Goal: Information Seeking & Learning: Learn about a topic

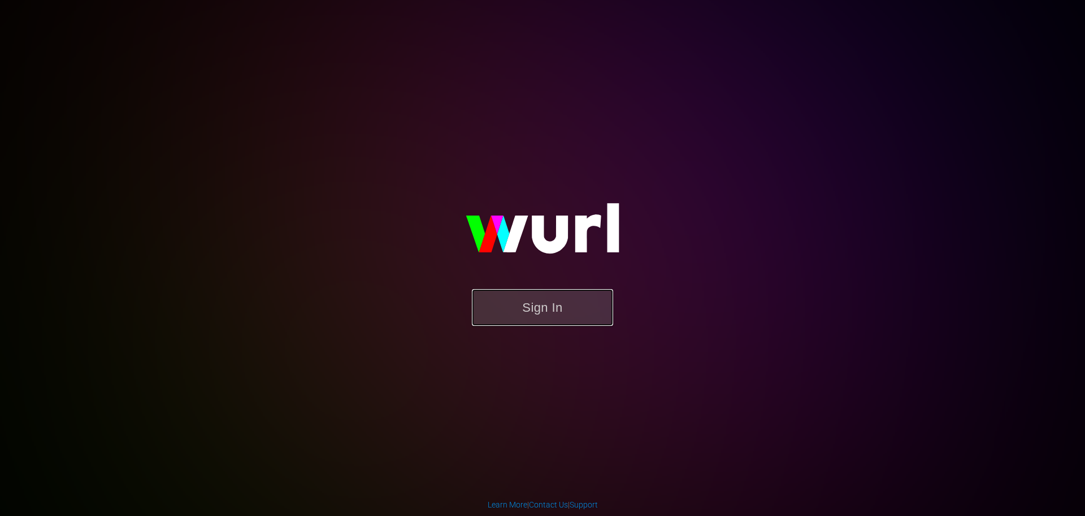
click at [512, 309] on button "Sign In" at bounding box center [542, 307] width 141 height 37
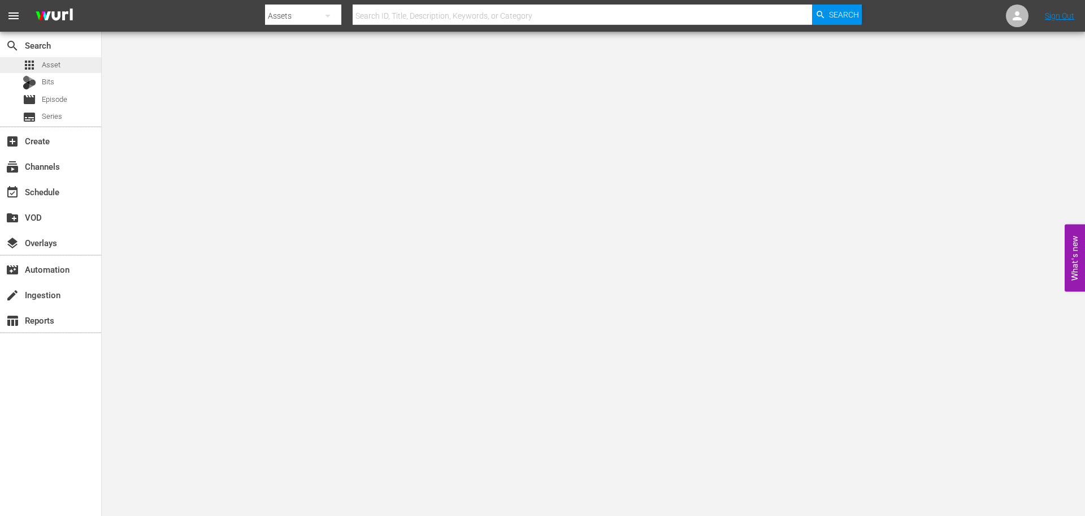
click at [60, 65] on div "apps Asset" at bounding box center [50, 65] width 101 height 16
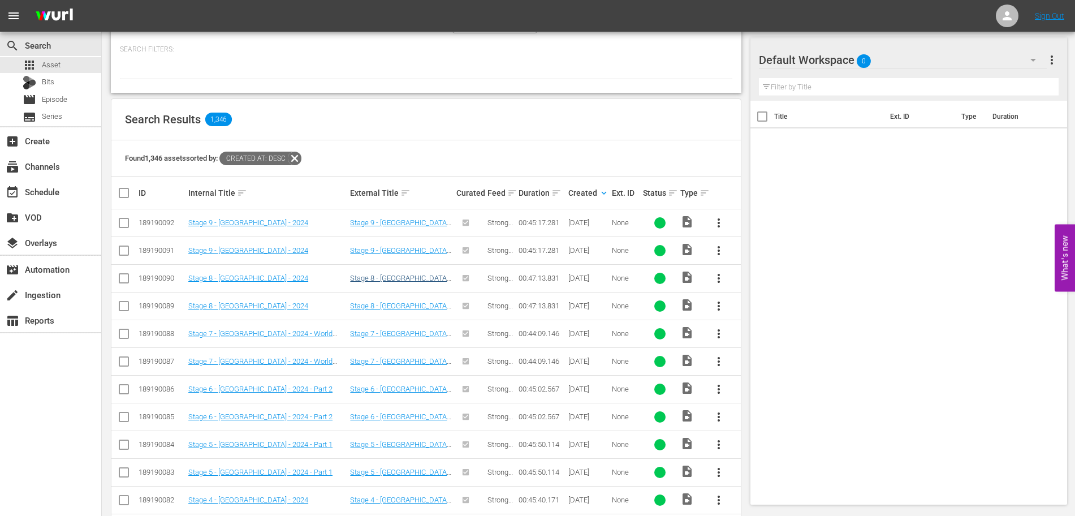
scroll to position [129, 0]
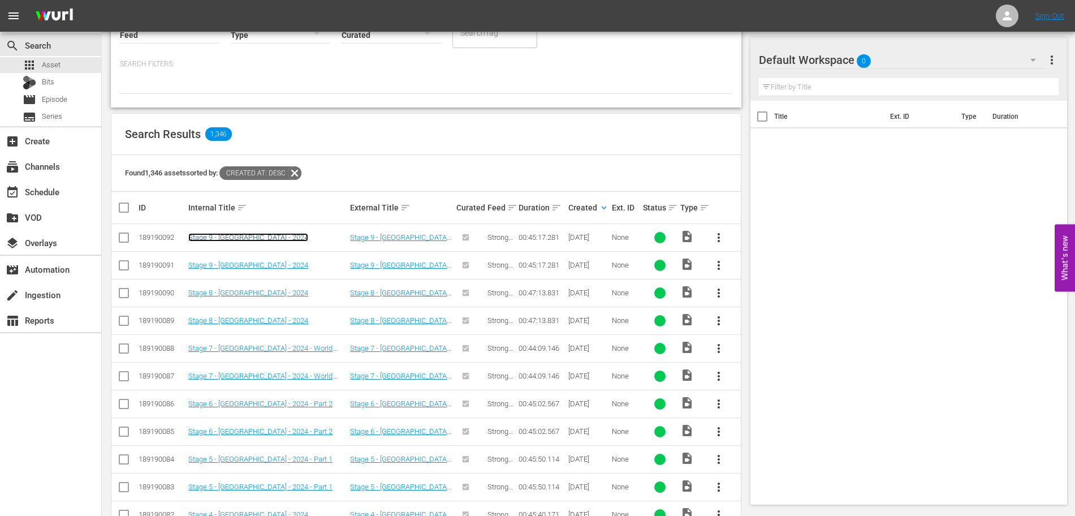
click at [238, 240] on link "Stage 9 - [GEOGRAPHIC_DATA] - 2024" at bounding box center [248, 237] width 120 height 8
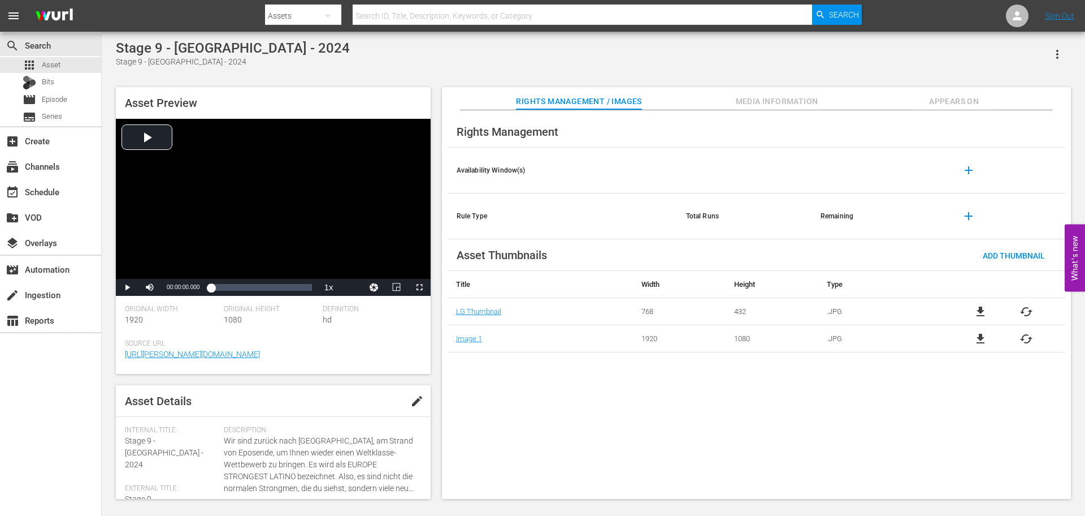
click at [805, 105] on span "Media Information" at bounding box center [777, 101] width 85 height 14
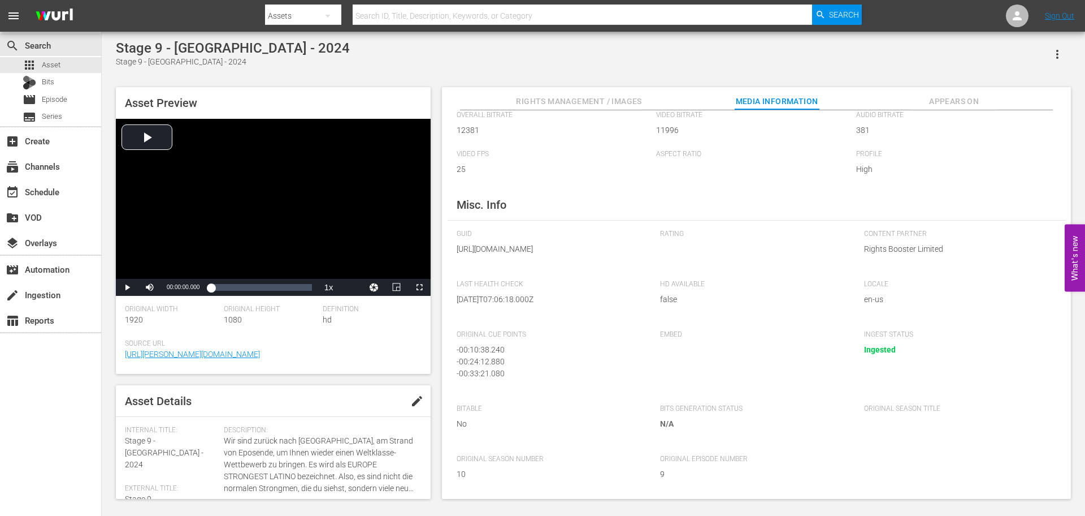
click at [943, 106] on span "Appears On" at bounding box center [954, 101] width 85 height 14
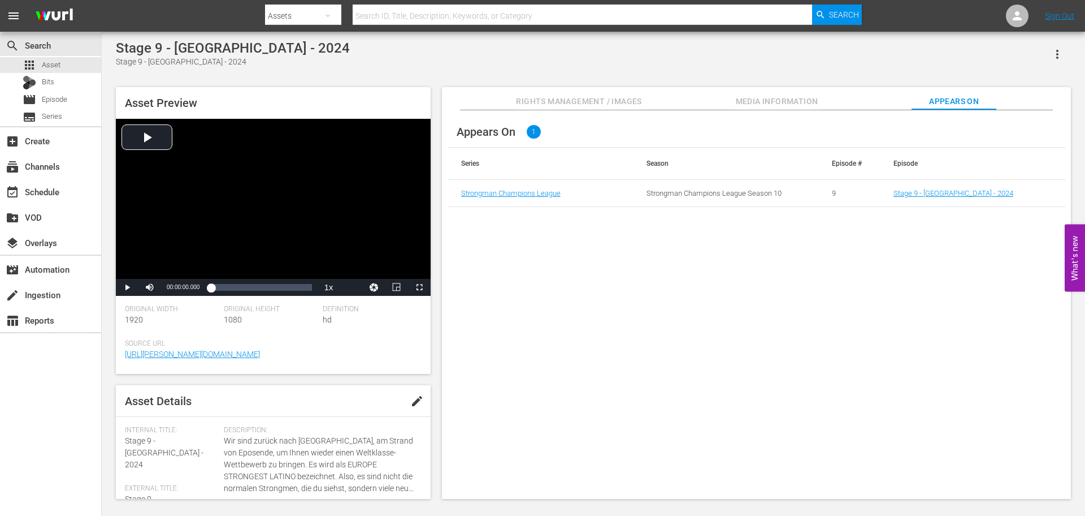
click at [801, 98] on span "Media Information" at bounding box center [777, 101] width 85 height 14
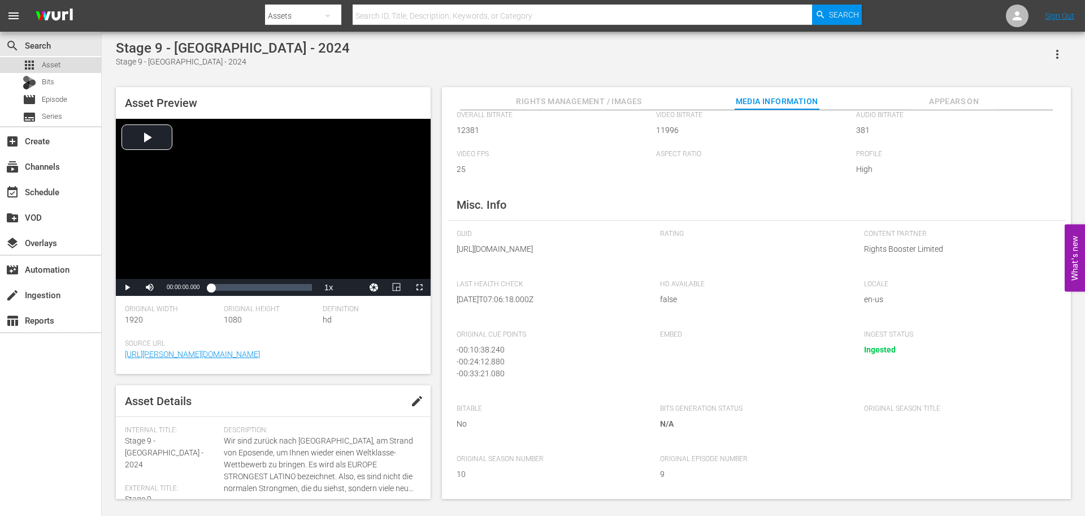
click at [59, 68] on span "Asset" at bounding box center [51, 64] width 19 height 11
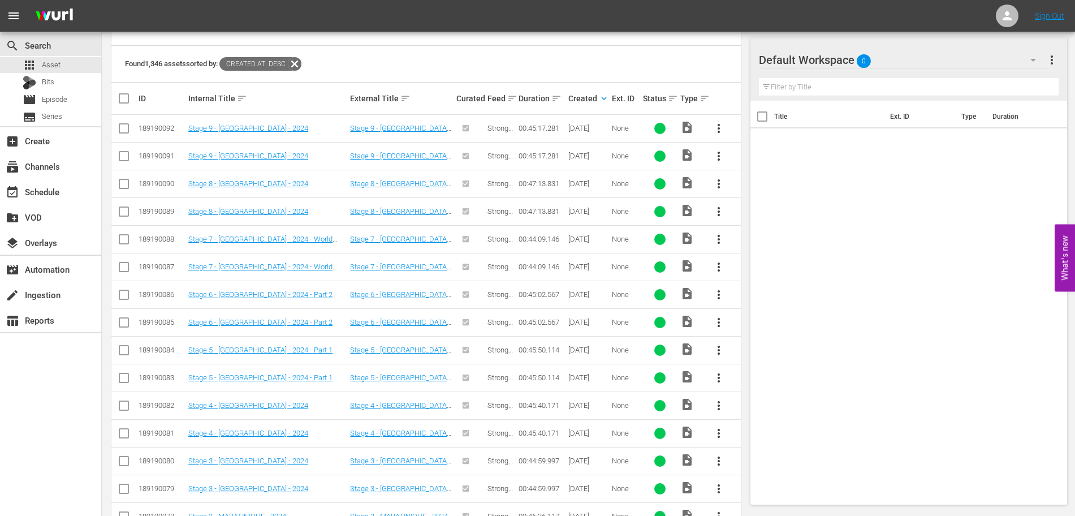
scroll to position [232, 0]
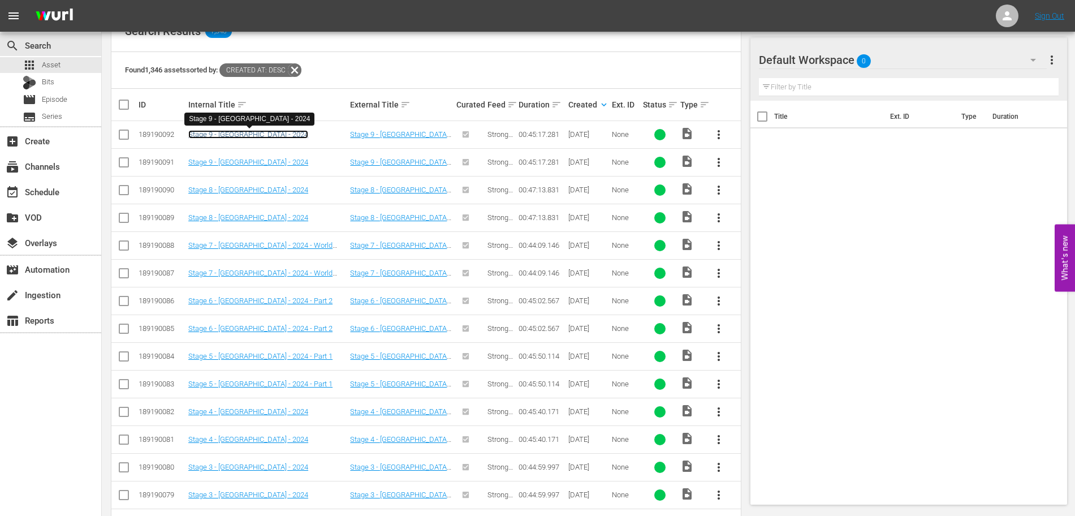
click at [240, 136] on link "Stage 9 - [GEOGRAPHIC_DATA] - 2024" at bounding box center [248, 134] width 120 height 8
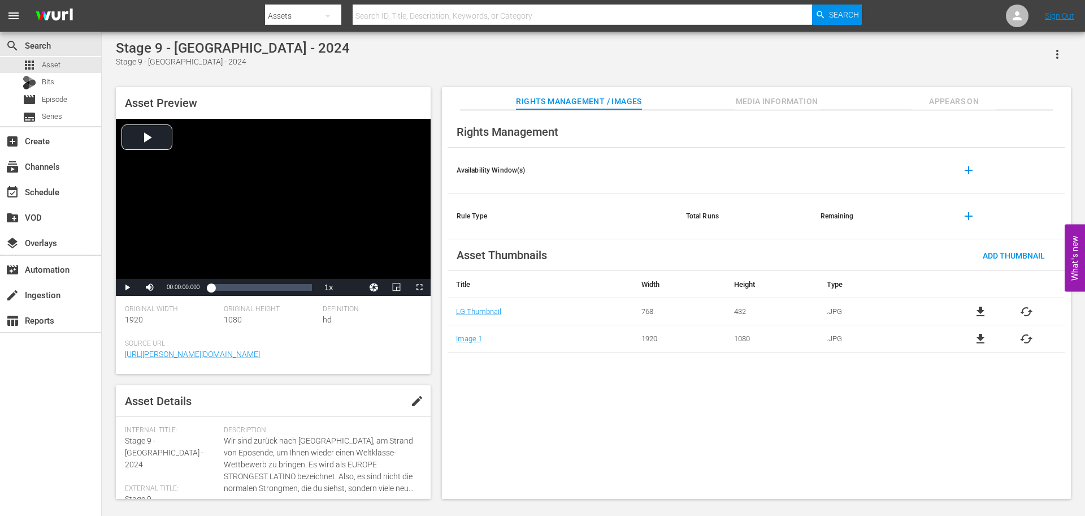
click at [752, 102] on span "Media Information" at bounding box center [777, 101] width 85 height 14
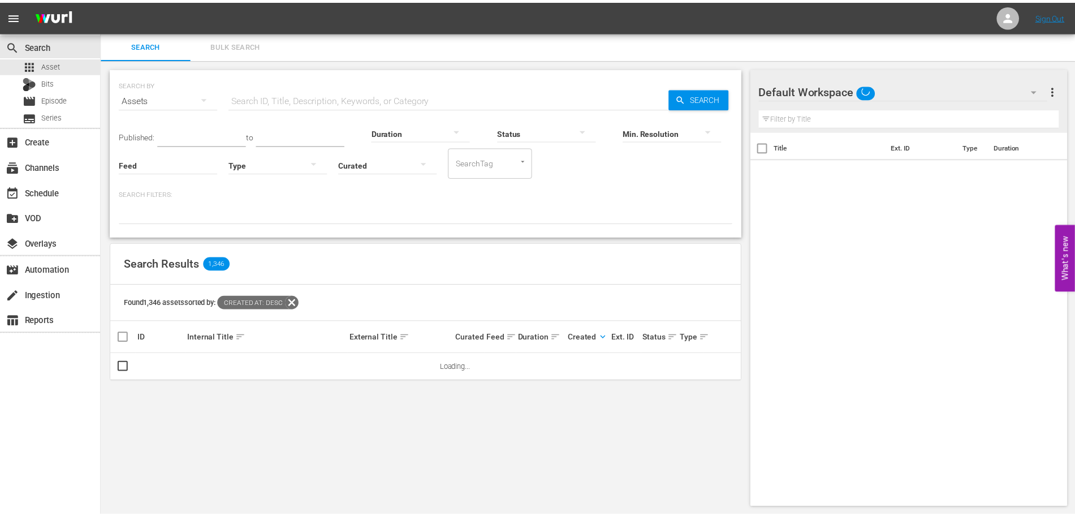
scroll to position [1, 0]
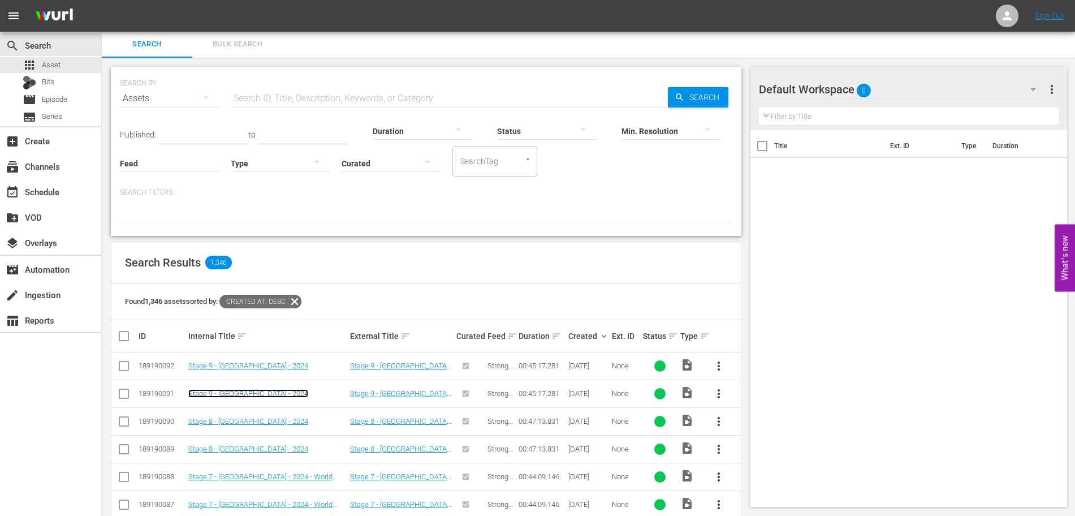
click at [245, 393] on link "Stage 9 - [GEOGRAPHIC_DATA] - 2024" at bounding box center [248, 393] width 120 height 8
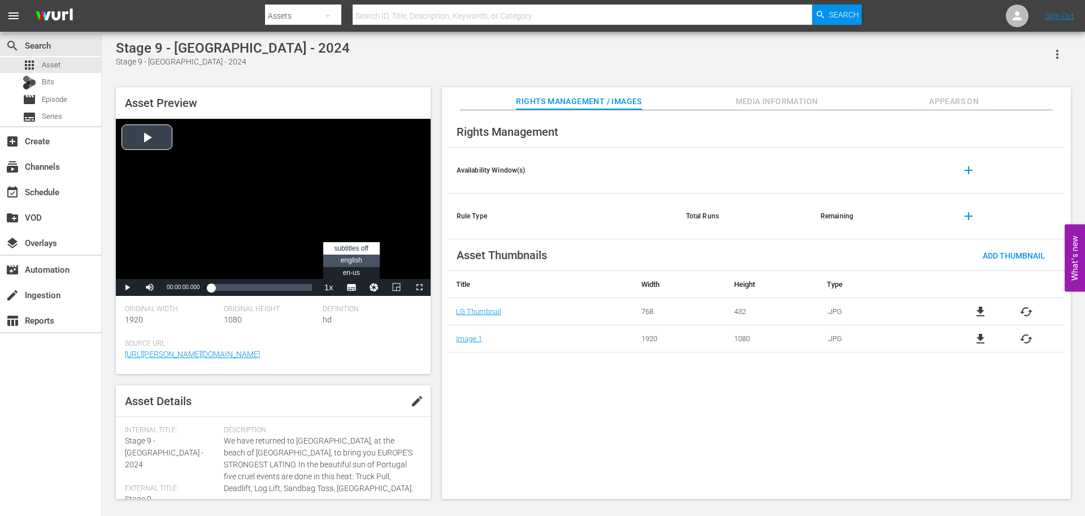
click at [358, 259] on span "english" at bounding box center [351, 260] width 21 height 8
